Goal: Navigation & Orientation: Find specific page/section

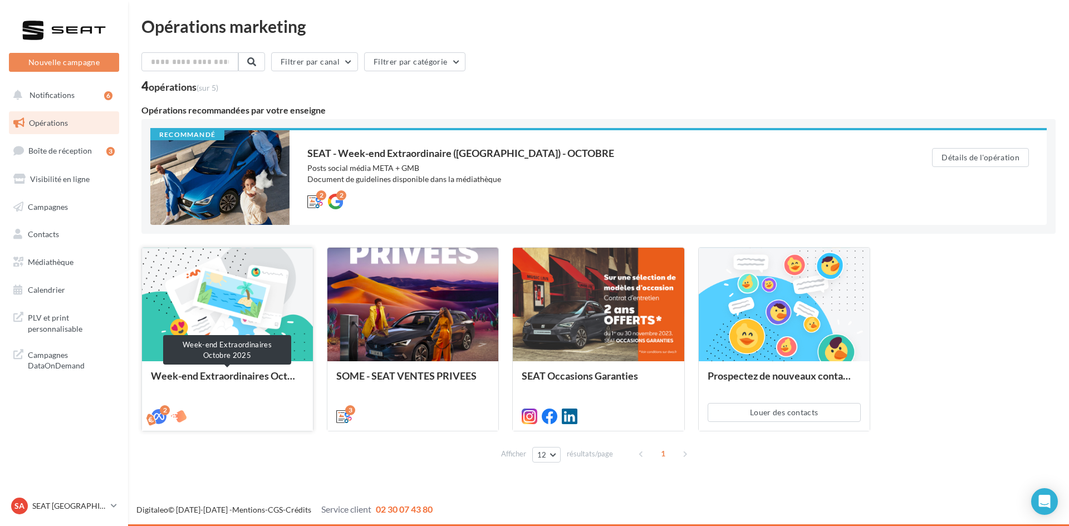
click at [275, 377] on div "Week-end Extraordinaires Octobre 2025" at bounding box center [227, 381] width 153 height 22
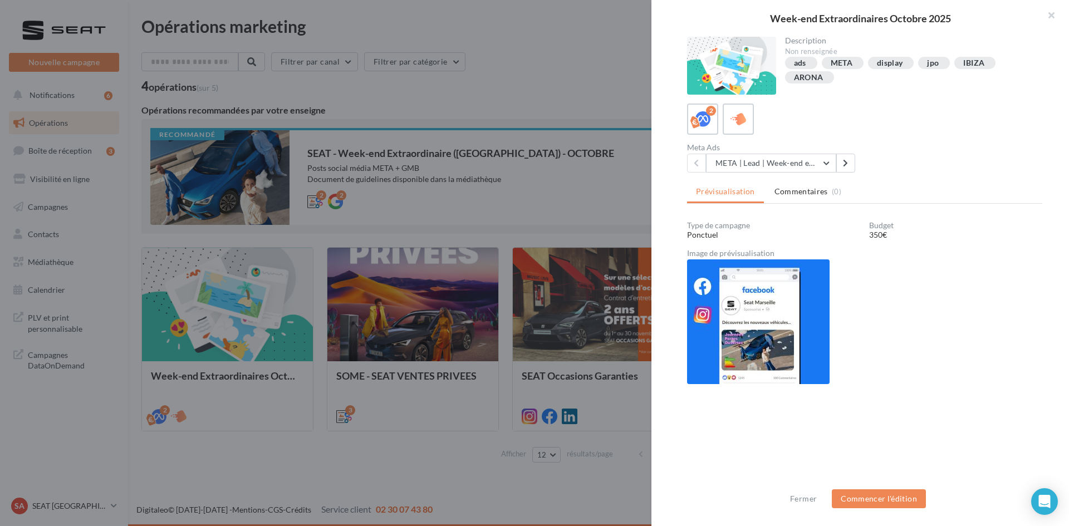
scroll to position [1, 0]
click at [850, 167] on button at bounding box center [845, 162] width 19 height 19
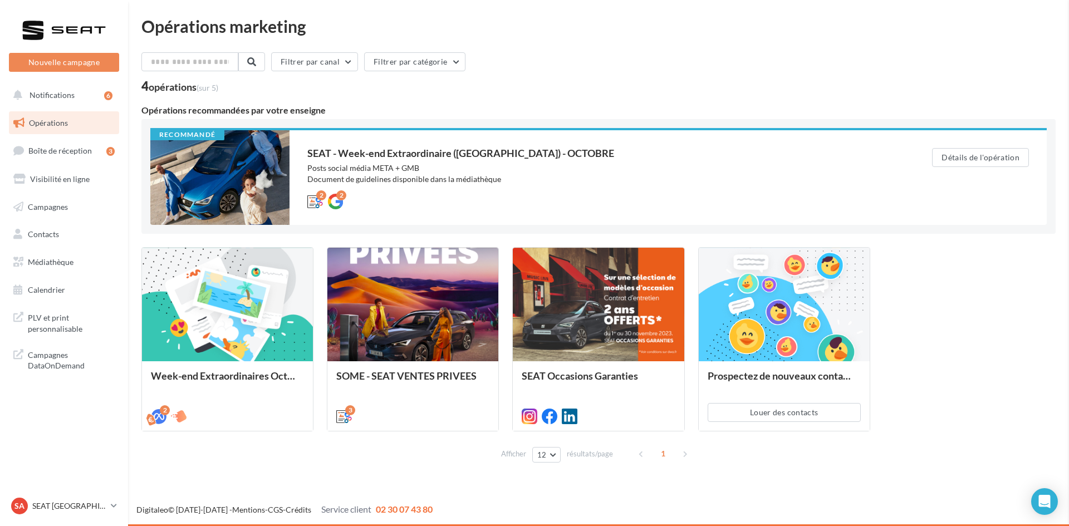
click at [141, 476] on div "Week-end Extraordinaires Octobre 2025 Description Non renseignée ads META displ…" at bounding box center [598, 476] width 914 height 0
click at [70, 261] on span "Médiathèque" at bounding box center [51, 261] width 46 height 9
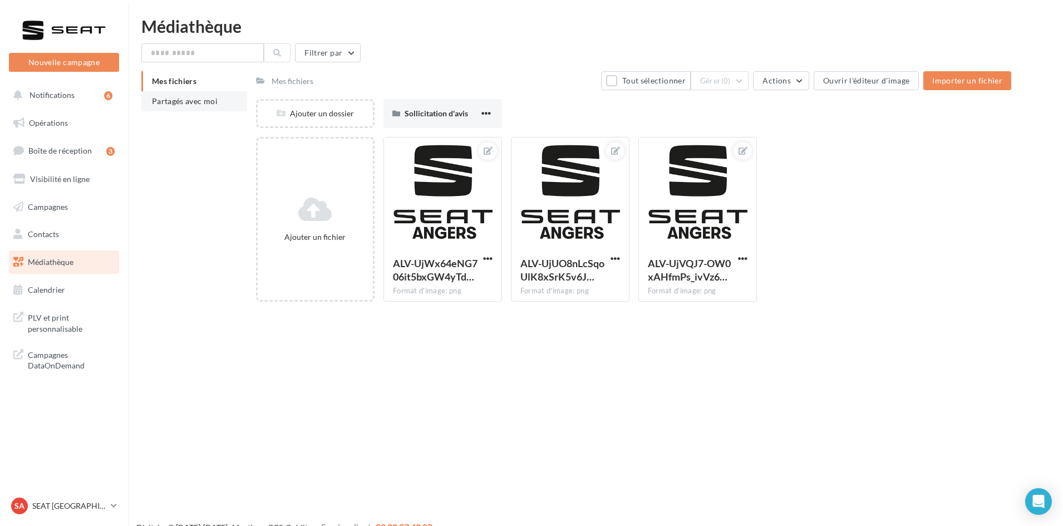
click at [228, 100] on li "Partagés avec moi" at bounding box center [194, 101] width 106 height 20
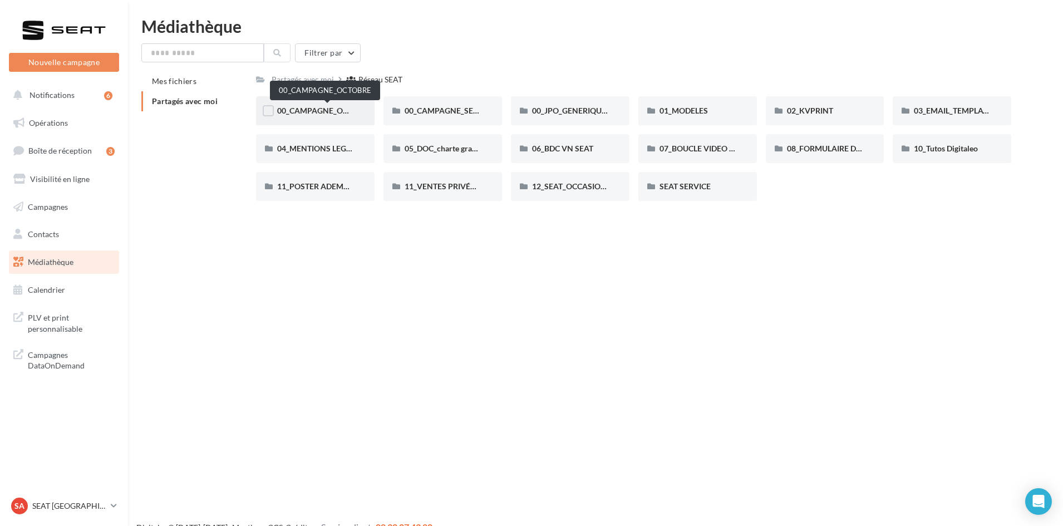
click at [322, 112] on span "00_CAMPAGNE_OCTOBRE" at bounding box center [324, 110] width 95 height 9
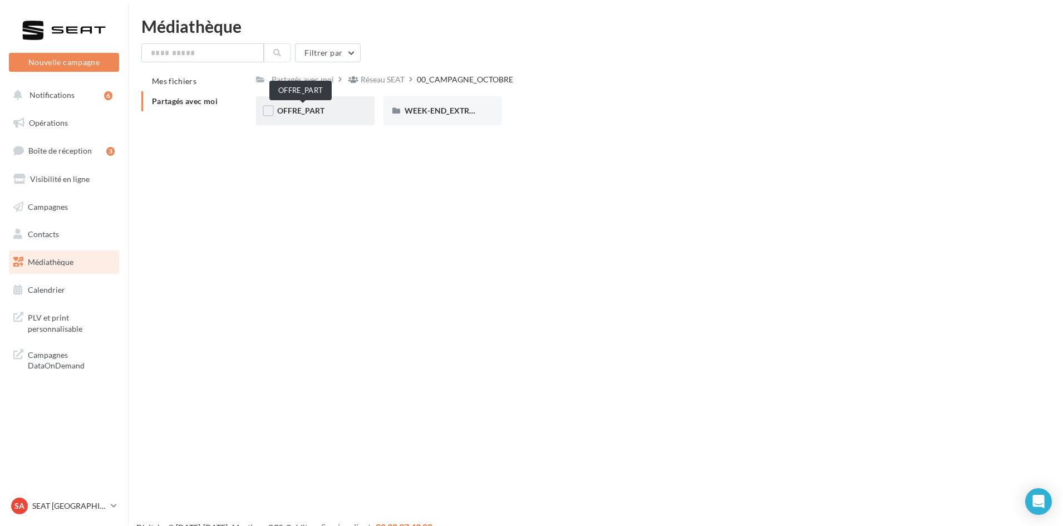
click at [322, 110] on span "OFFRE_PART" at bounding box center [300, 110] width 47 height 9
click at [322, 110] on div "ARONA" at bounding box center [315, 110] width 76 height 11
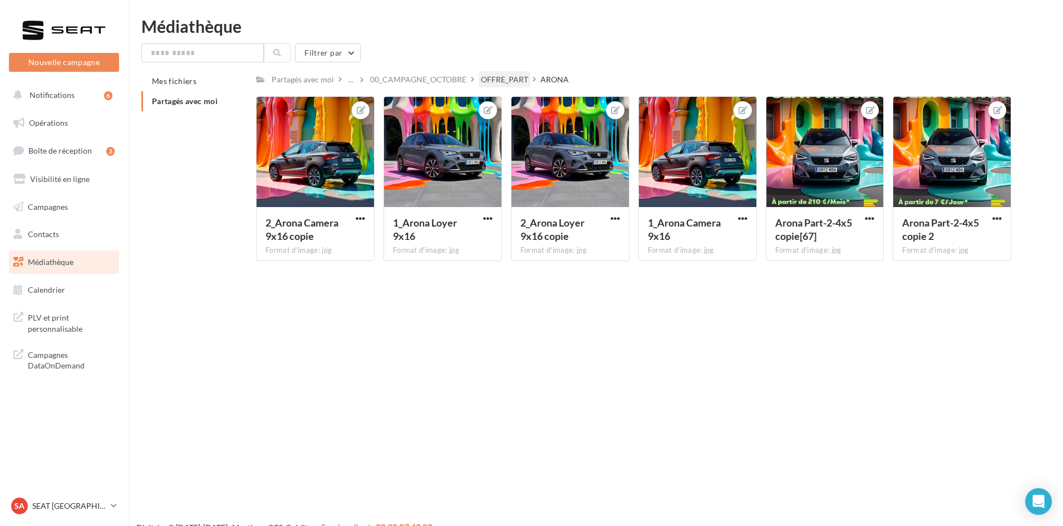
click at [495, 79] on div "OFFRE_PART" at bounding box center [504, 79] width 47 height 11
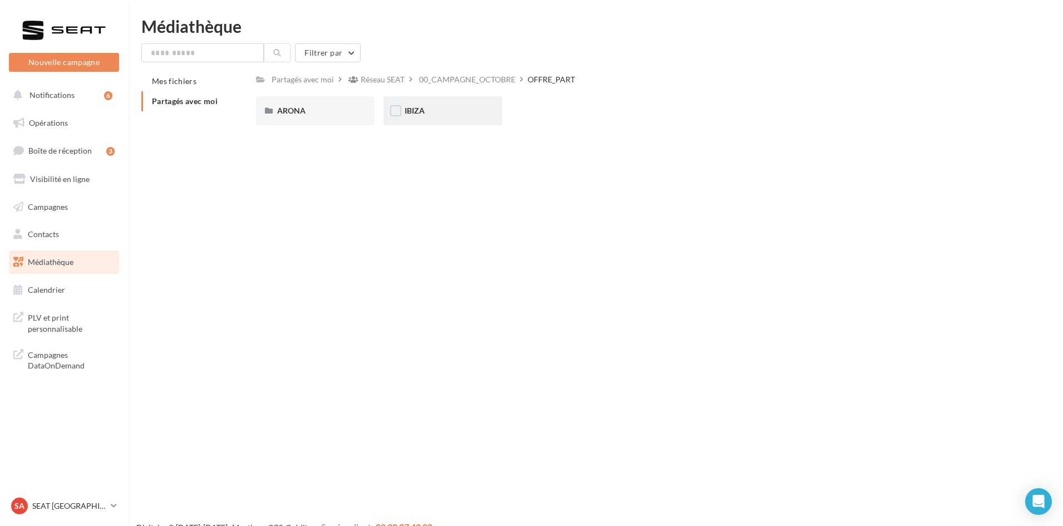
click at [462, 113] on div "IBIZA" at bounding box center [443, 110] width 76 height 11
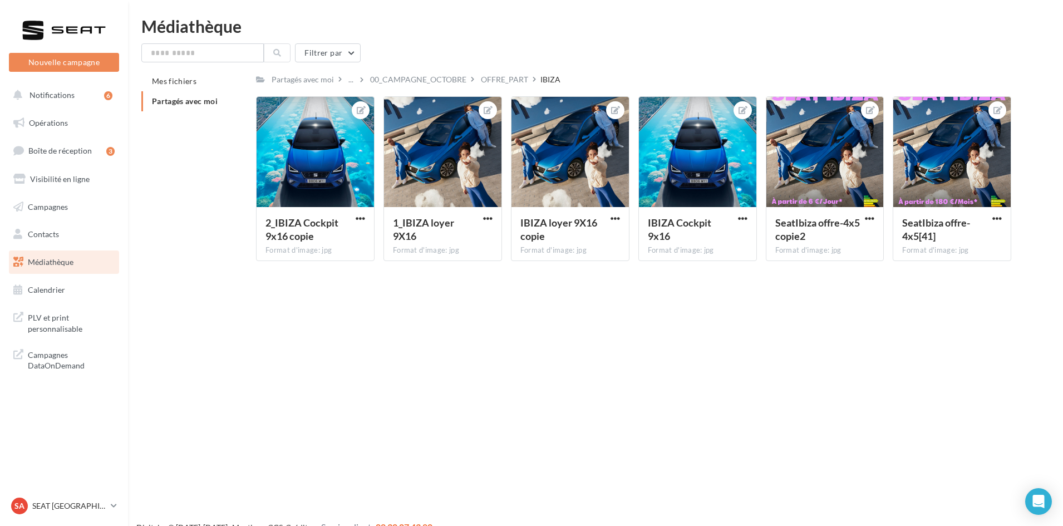
click at [522, 390] on div "Nouvelle campagne Nouvelle campagne Notifications 6 Opérations Boîte de récepti…" at bounding box center [531, 281] width 1063 height 526
click at [504, 79] on div "OFFRE_PART" at bounding box center [504, 79] width 47 height 11
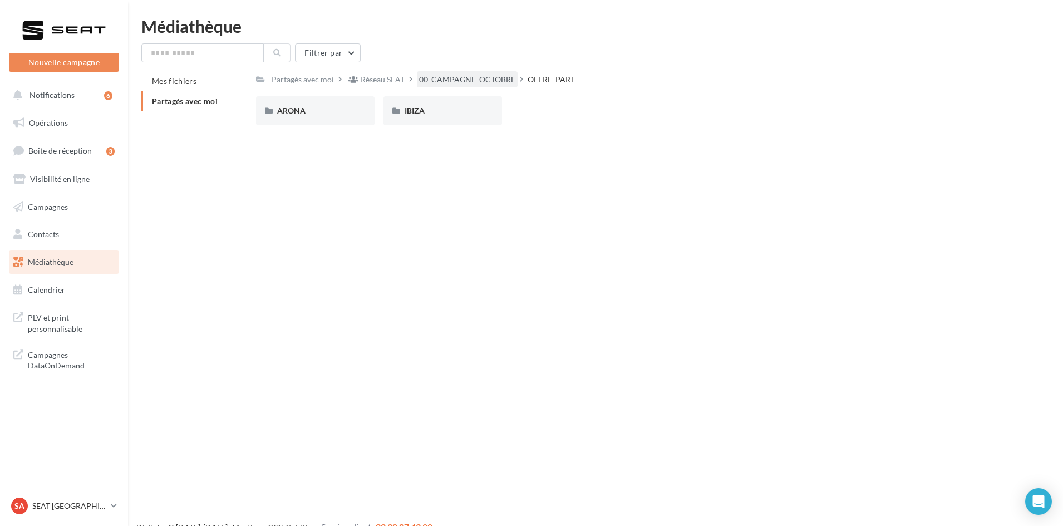
click at [501, 78] on div "00_CAMPAGNE_OCTOBRE" at bounding box center [467, 79] width 96 height 11
click at [44, 511] on p "SEAT [GEOGRAPHIC_DATA]" at bounding box center [69, 506] width 74 height 11
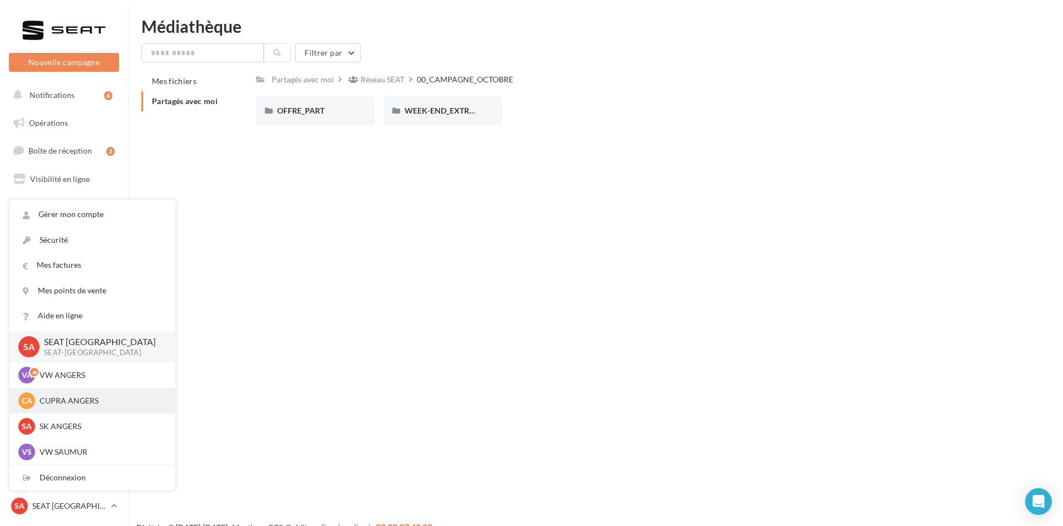
click at [79, 398] on p "CUPRA ANGERS" at bounding box center [101, 400] width 122 height 11
